Goal: Information Seeking & Learning: Learn about a topic

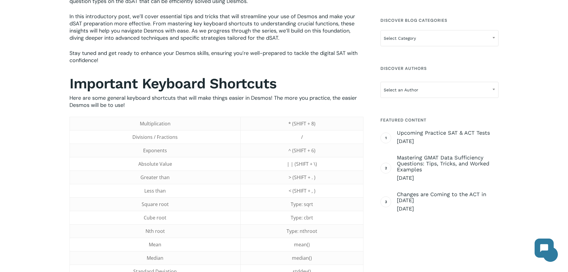
click at [264, 181] on td "> (SHIFT + . )" at bounding box center [302, 177] width 123 height 13
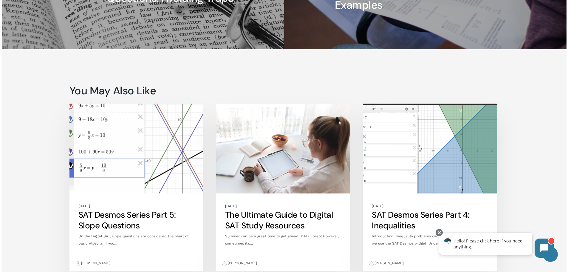
scroll to position [2088, 0]
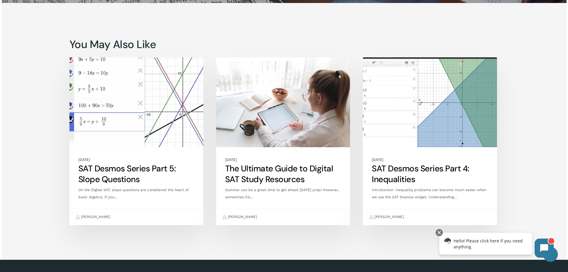
click at [150, 156] on link "SAT Desmos Series Part 5: Slope Questions" at bounding box center [137, 141] width 134 height 168
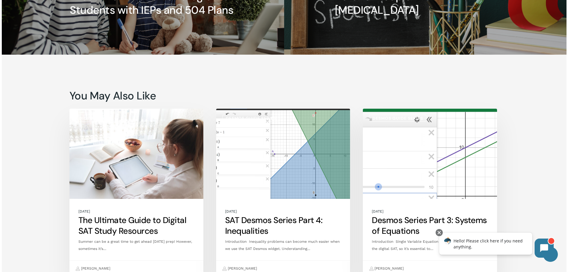
scroll to position [2417, 0]
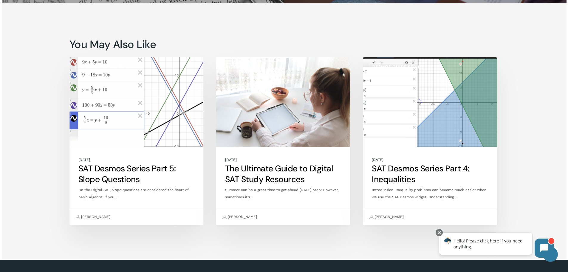
click at [254, 135] on link "The Ultimate Guide to Digital SAT Study Resources" at bounding box center [283, 141] width 134 height 168
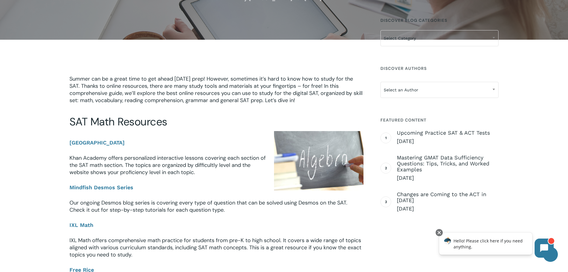
scroll to position [119, 0]
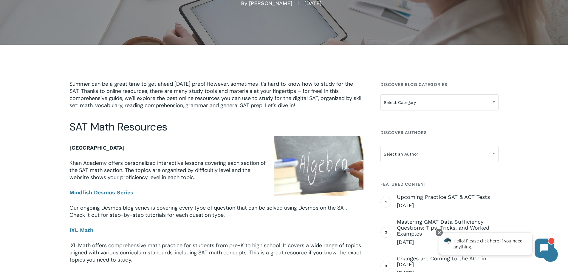
click at [90, 151] on link "[GEOGRAPHIC_DATA]" at bounding box center [98, 147] width 57 height 7
